Goal: Navigation & Orientation: Understand site structure

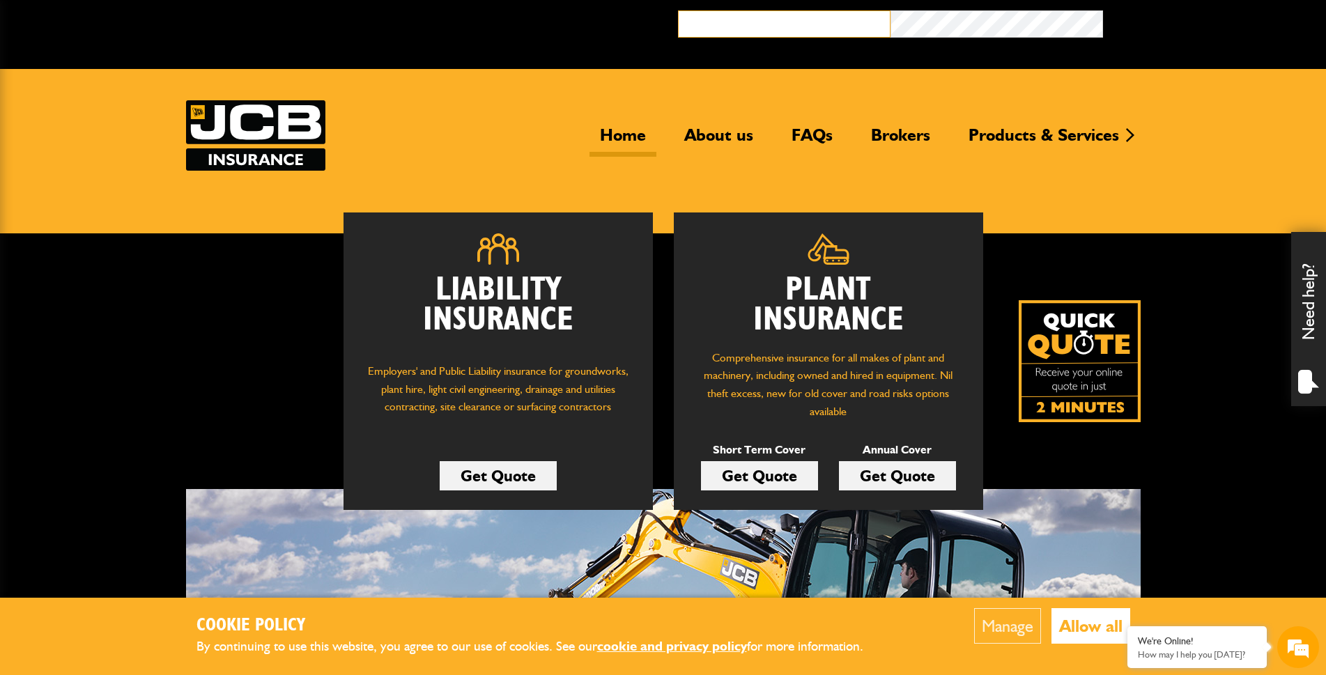
click at [786, 17] on input "email" at bounding box center [784, 23] width 212 height 27
click at [621, 139] on link "Home" at bounding box center [622, 141] width 67 height 32
click at [699, 134] on link "About us" at bounding box center [719, 141] width 90 height 32
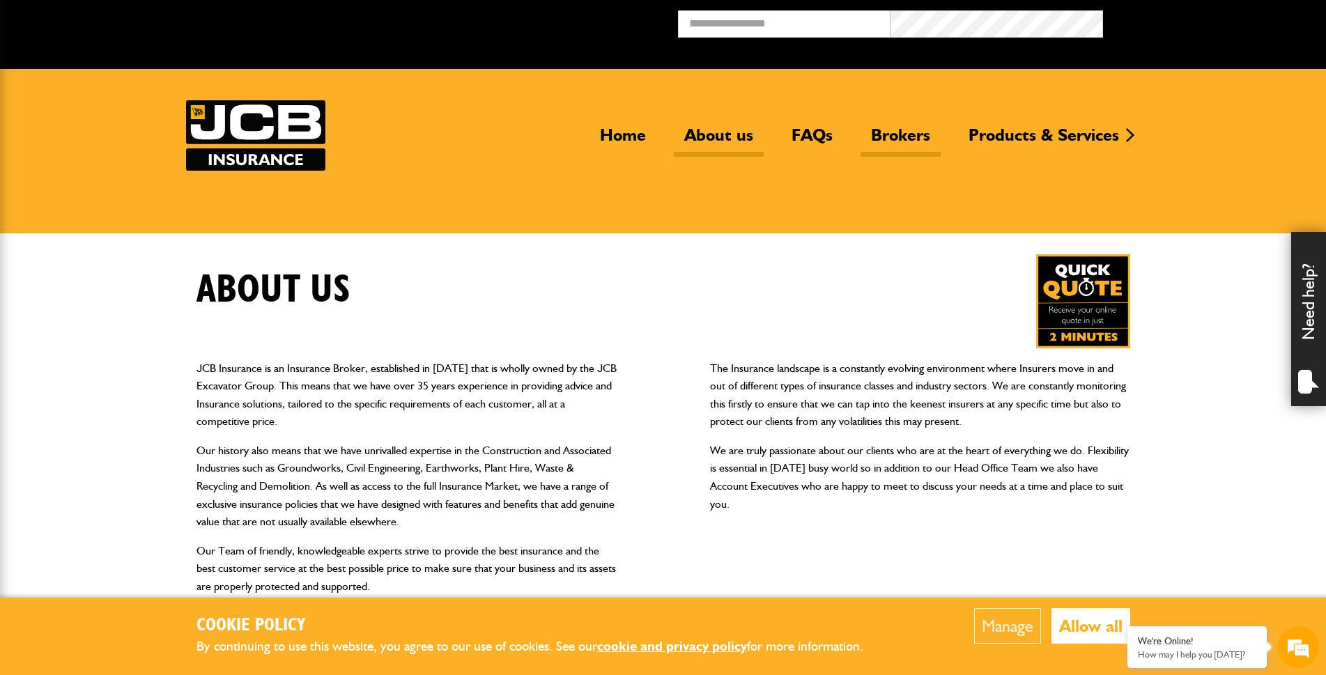
click at [896, 140] on link "Brokers" at bounding box center [900, 141] width 80 height 32
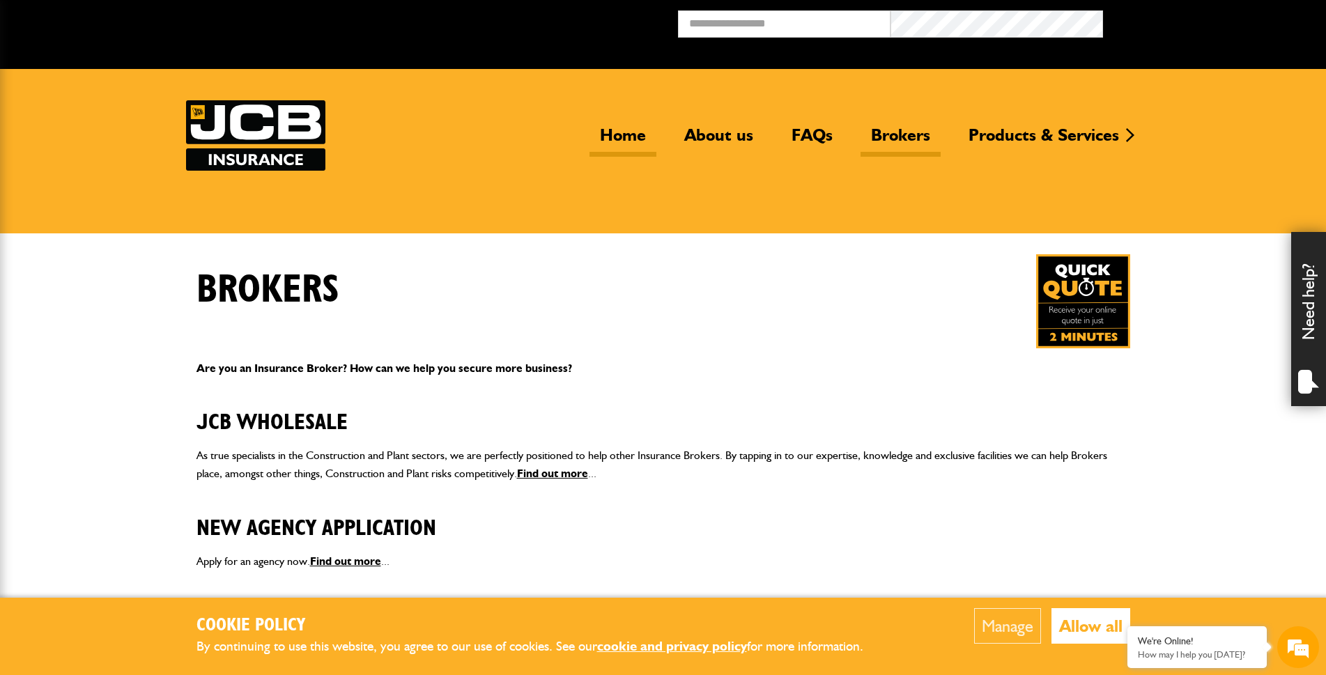
click at [635, 134] on link "Home" at bounding box center [622, 141] width 67 height 32
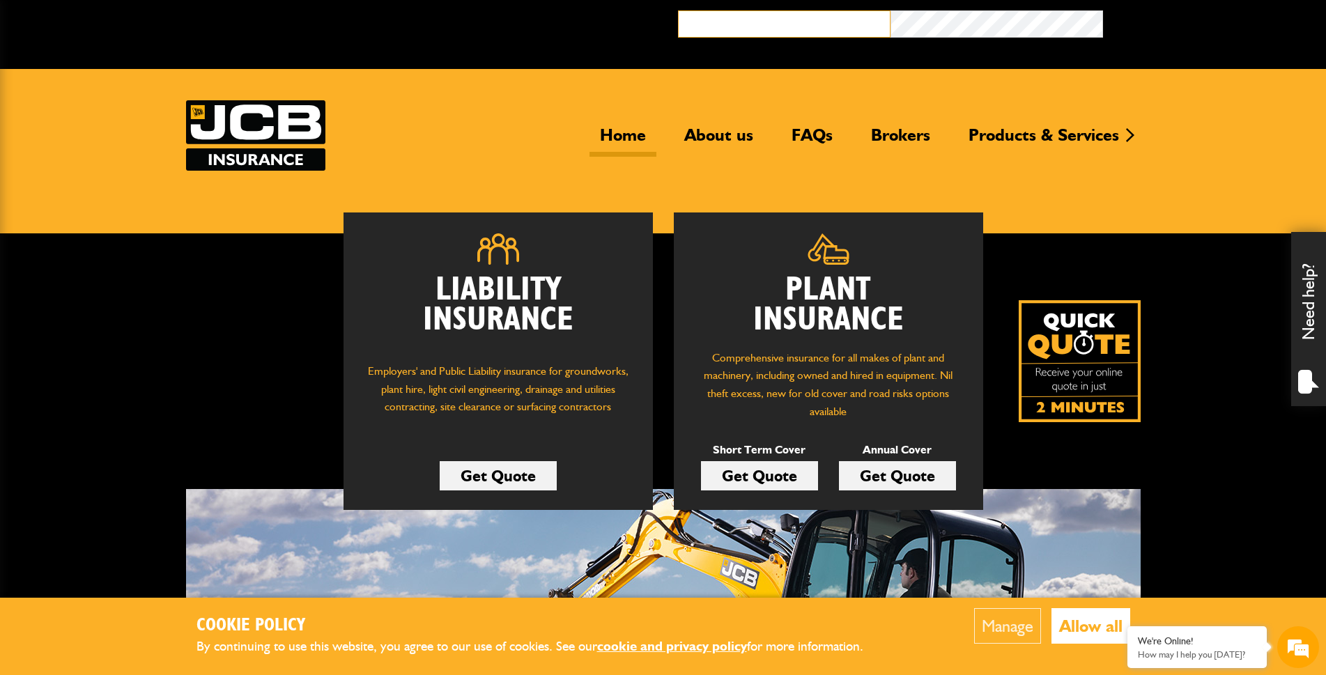
click at [762, 17] on input "email" at bounding box center [784, 23] width 212 height 27
click at [793, 16] on input "email" at bounding box center [784, 23] width 212 height 27
click at [752, 25] on input "email" at bounding box center [784, 23] width 212 height 27
click at [821, 17] on input "email" at bounding box center [784, 23] width 212 height 27
